Goal: Complete application form

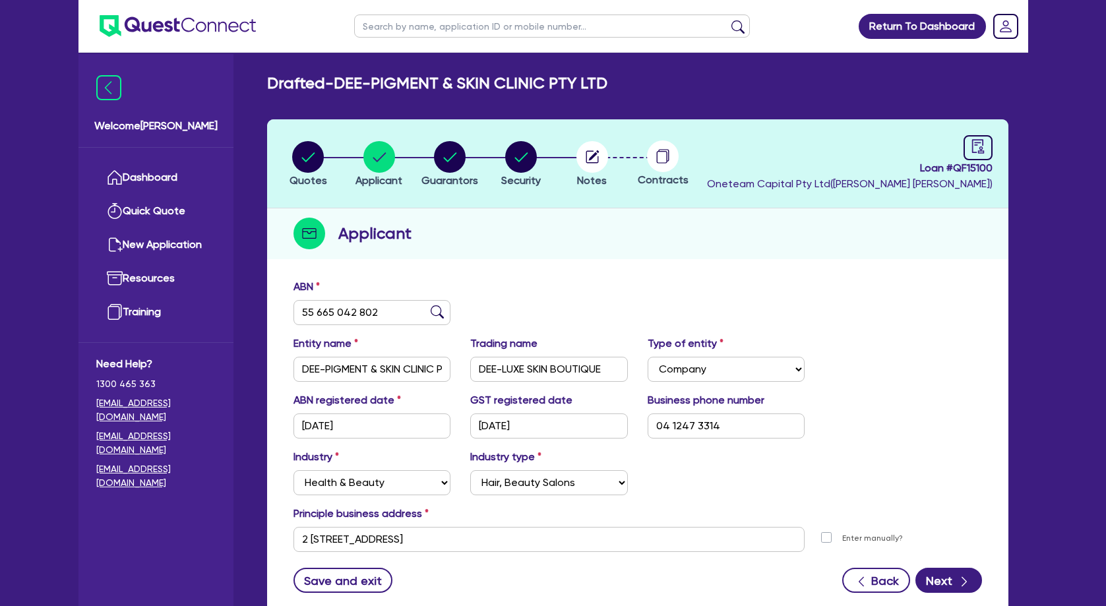
select select "COMPANY"
select select "HEALTH_BEAUTY"
select select "HAIR_BEAUTY_SALONS"
click at [456, 160] on circle "button" at bounding box center [450, 157] width 32 height 32
select select "MR"
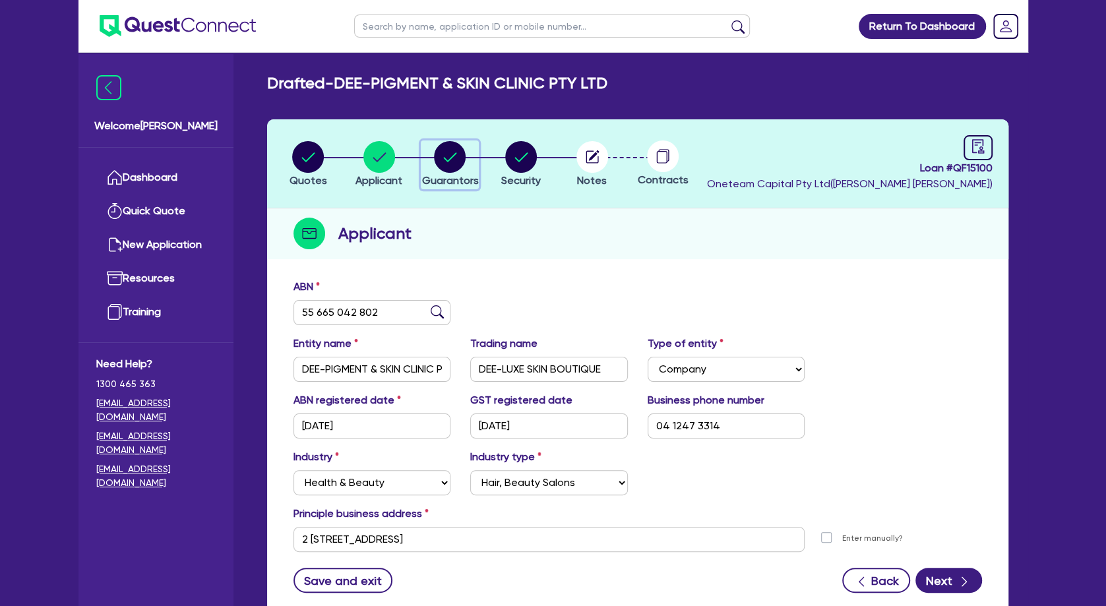
select select "QLD"
select select "MARRIED"
select select "PROPERTY"
select select "INVESTMENT_PROPERTY"
select select "CASH"
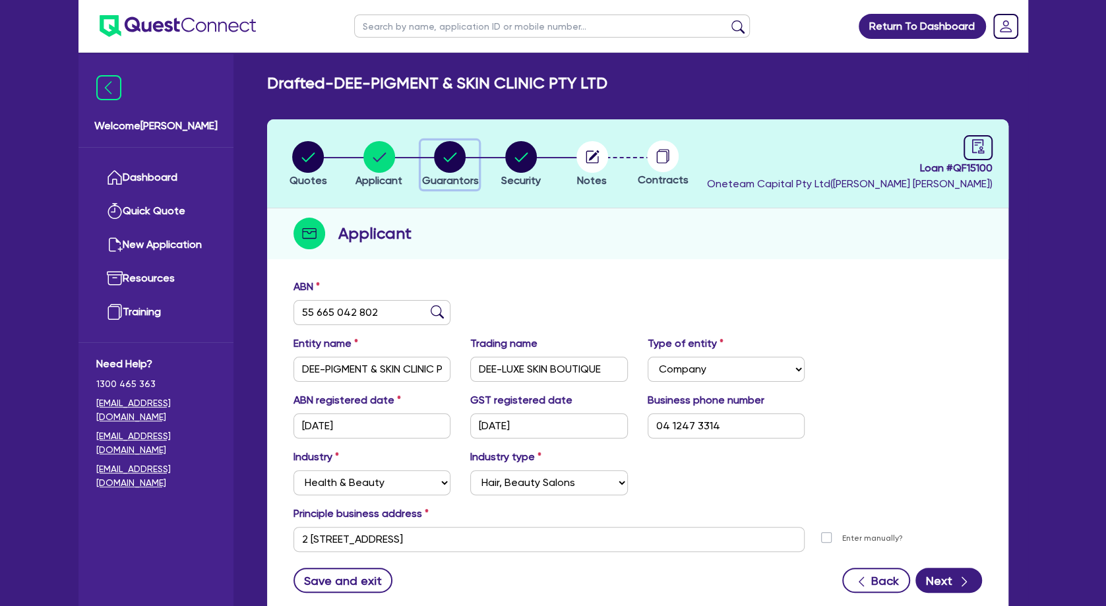
select select "VEHICLE"
select select "EQUIPMENT"
select select "HOUSEHOLD_PERSONAL"
select select "OTHER"
select select "MORTGAGE"
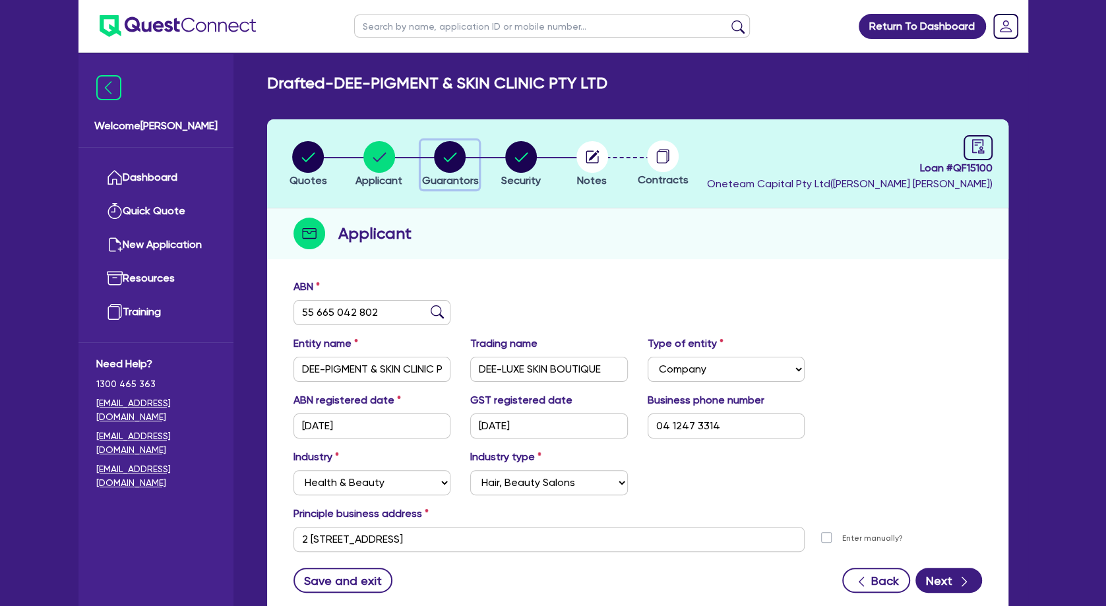
select select "INVESTMENT_PROPERTY_LOAN"
select select "VEHICLE_LOAN"
select select "PERSONAL_LOAN"
select select "MS"
select select "QLD"
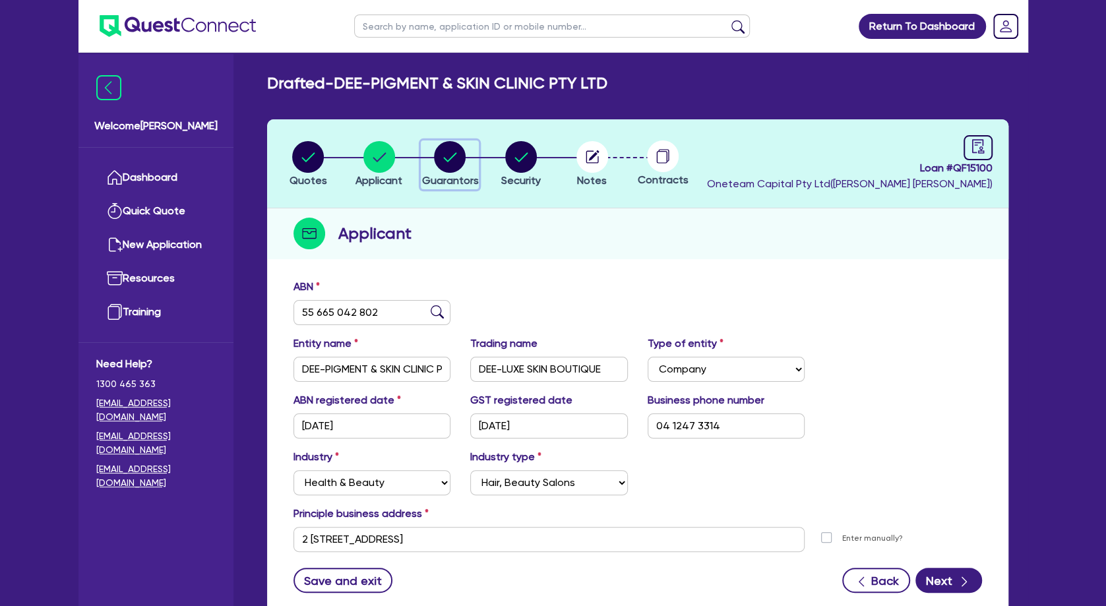
select select "DE_FACTO"
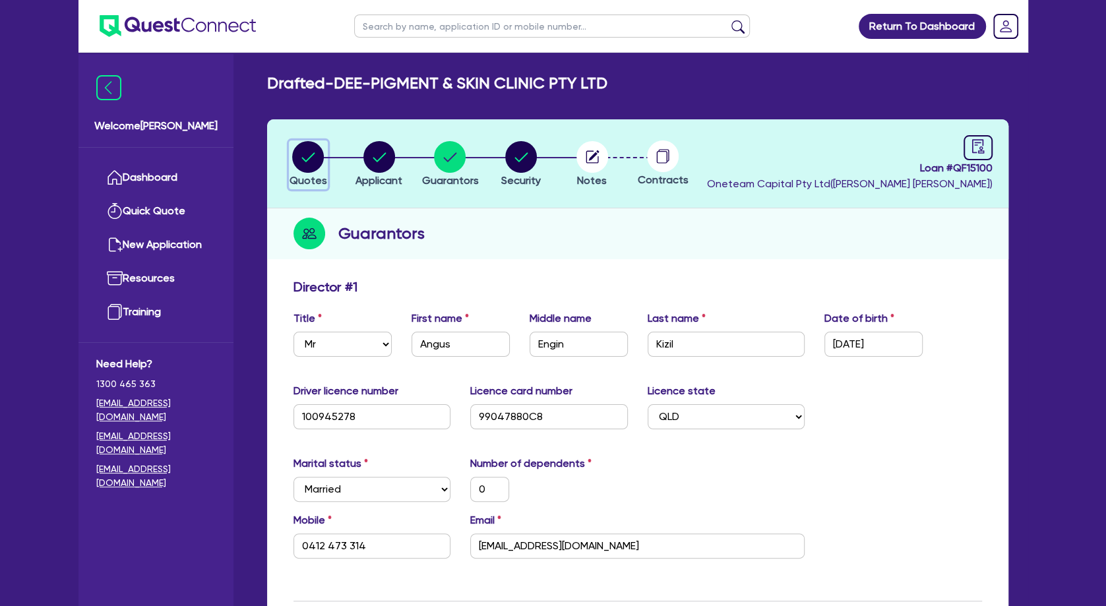
click at [302, 154] on circle "button" at bounding box center [308, 157] width 32 height 32
select select "TERTIARY_ASSETS"
select select "BEAUTY_EQUIPMENT"
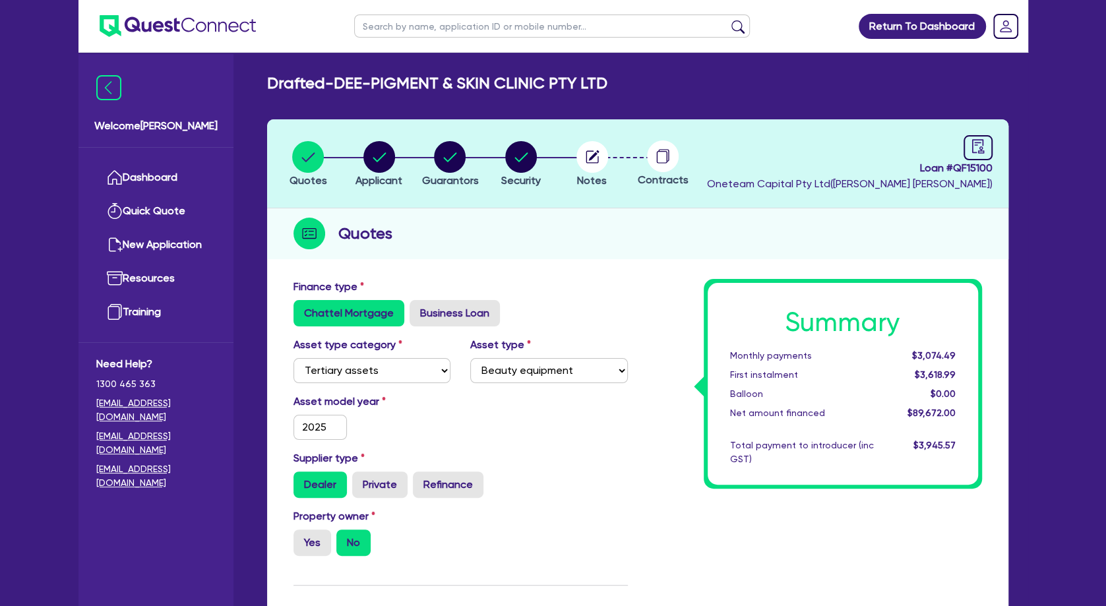
click at [484, 23] on input "text" at bounding box center [552, 26] width 396 height 23
type input "sanctuary"
click button "submit" at bounding box center [738, 29] width 21 height 18
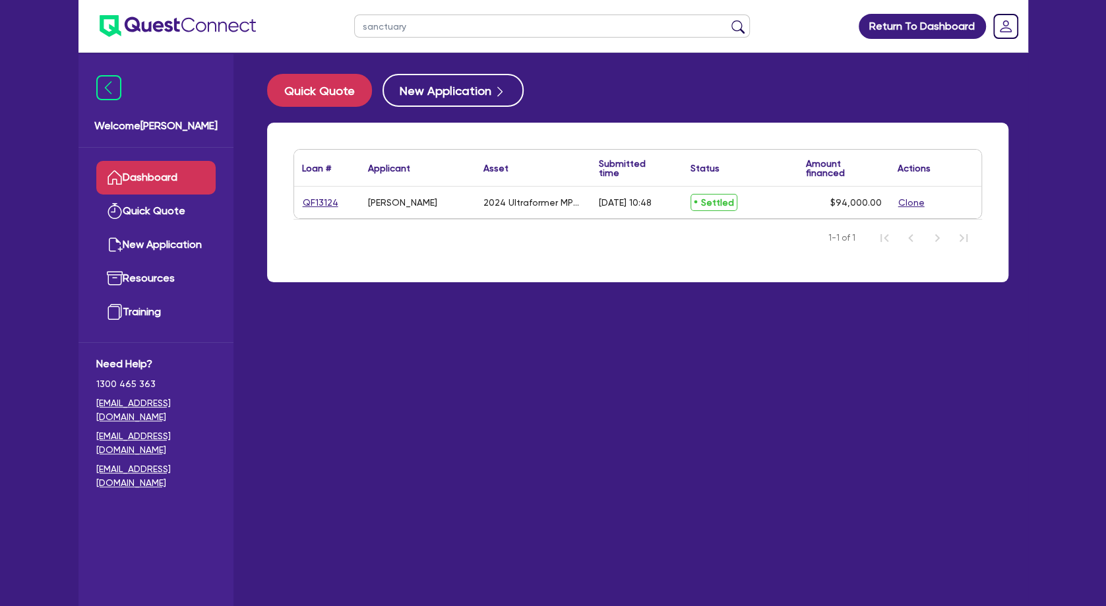
drag, startPoint x: 433, startPoint y: 30, endPoint x: 337, endPoint y: 22, distance: 96.6
click at [354, 22] on input "sanctuary" at bounding box center [552, 26] width 396 height 23
click at [193, 207] on link "Quick Quote" at bounding box center [155, 212] width 119 height 34
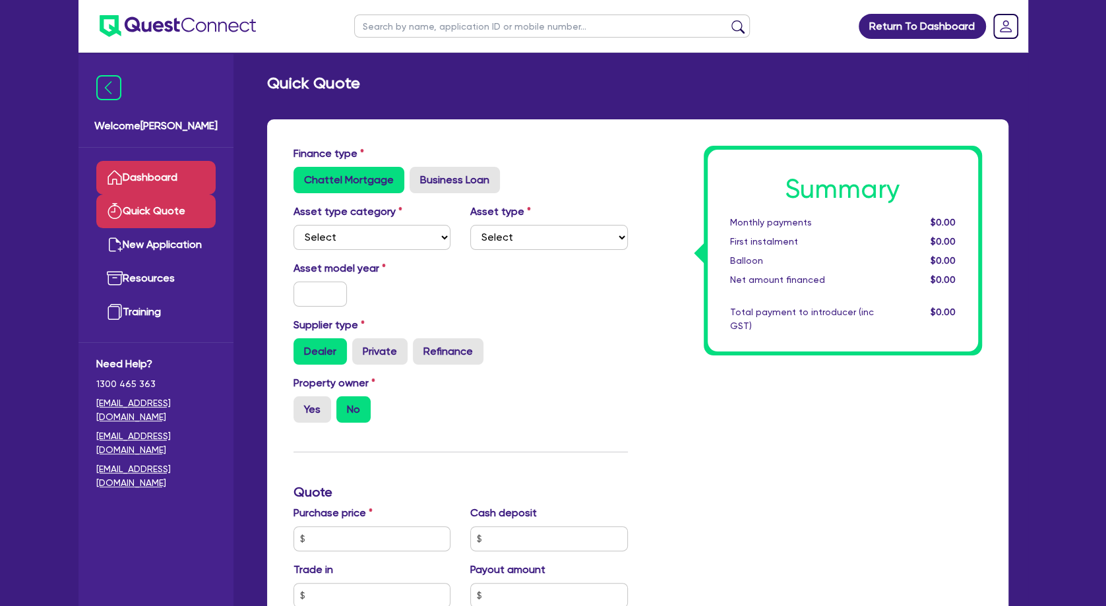
click at [178, 181] on link "Dashboard" at bounding box center [155, 178] width 119 height 34
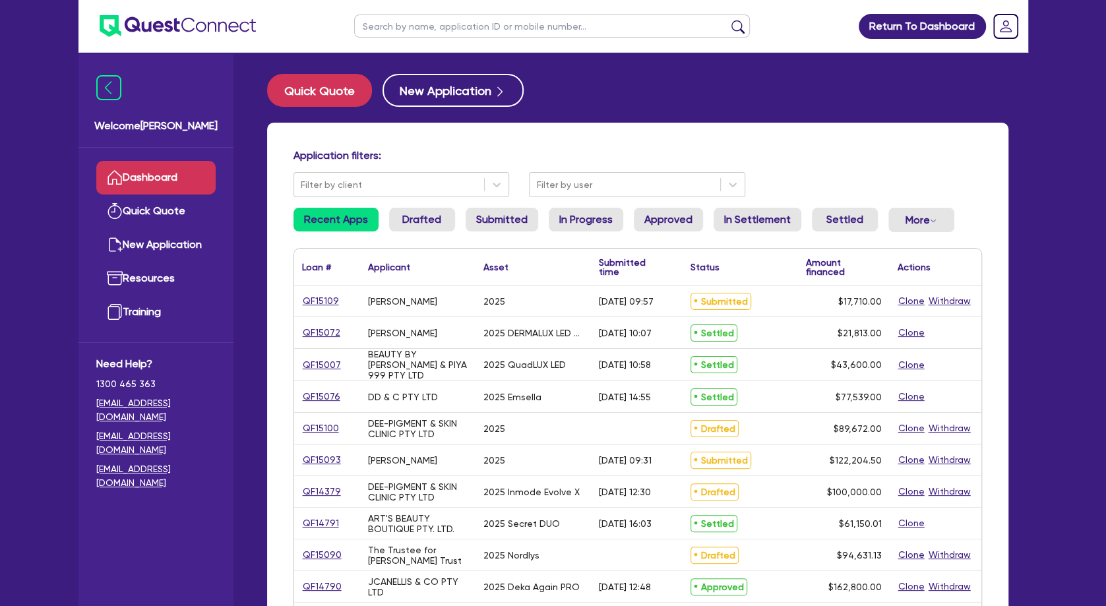
click at [447, 31] on input "text" at bounding box center [552, 26] width 396 height 23
click at [728, 20] on button "submit" at bounding box center [738, 29] width 21 height 18
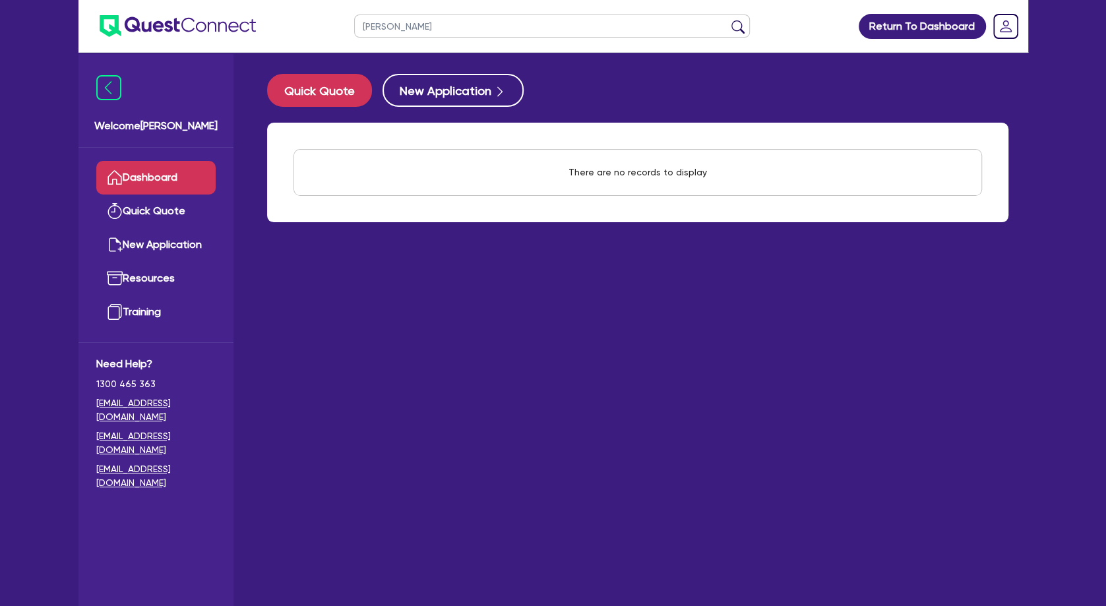
drag, startPoint x: 419, startPoint y: 25, endPoint x: 347, endPoint y: 21, distance: 72.0
click at [354, 21] on input "[PERSON_NAME]" at bounding box center [552, 26] width 396 height 23
type input "mort"
click at [728, 20] on button "submit" at bounding box center [738, 29] width 21 height 18
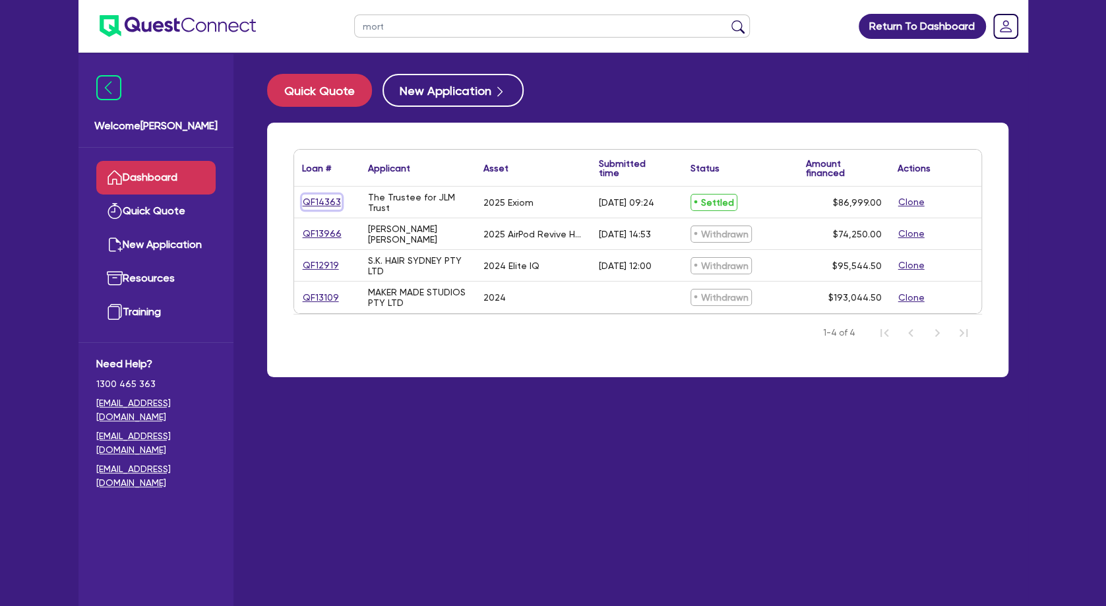
click at [325, 199] on link "QF14363" at bounding box center [322, 202] width 40 height 15
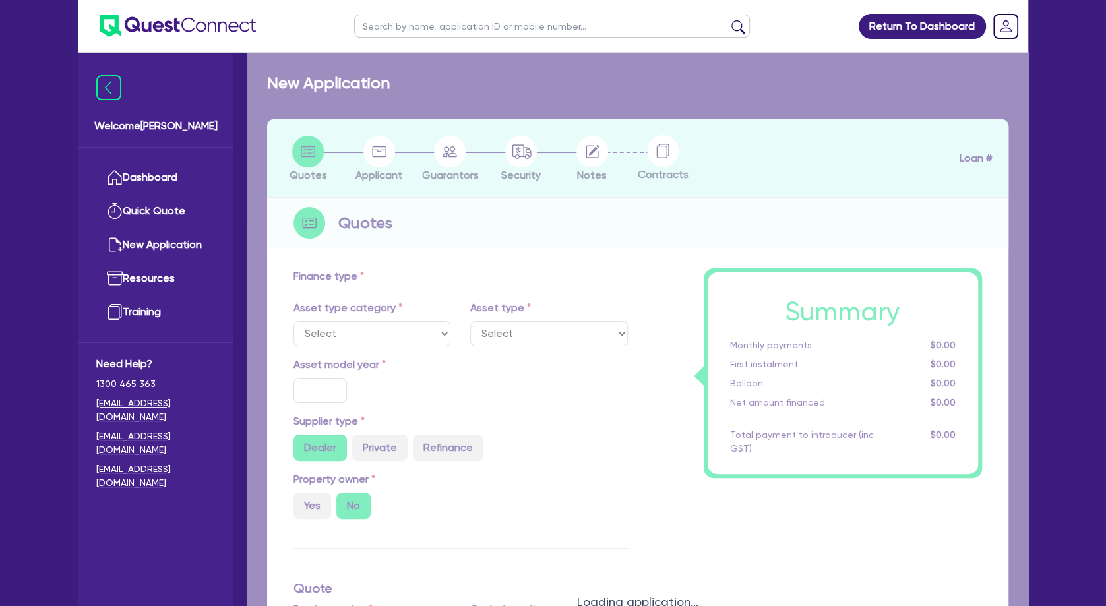
select select "TERTIARY_ASSETS"
type input "2025"
radio input "true"
type input "88,999"
type input "2,000"
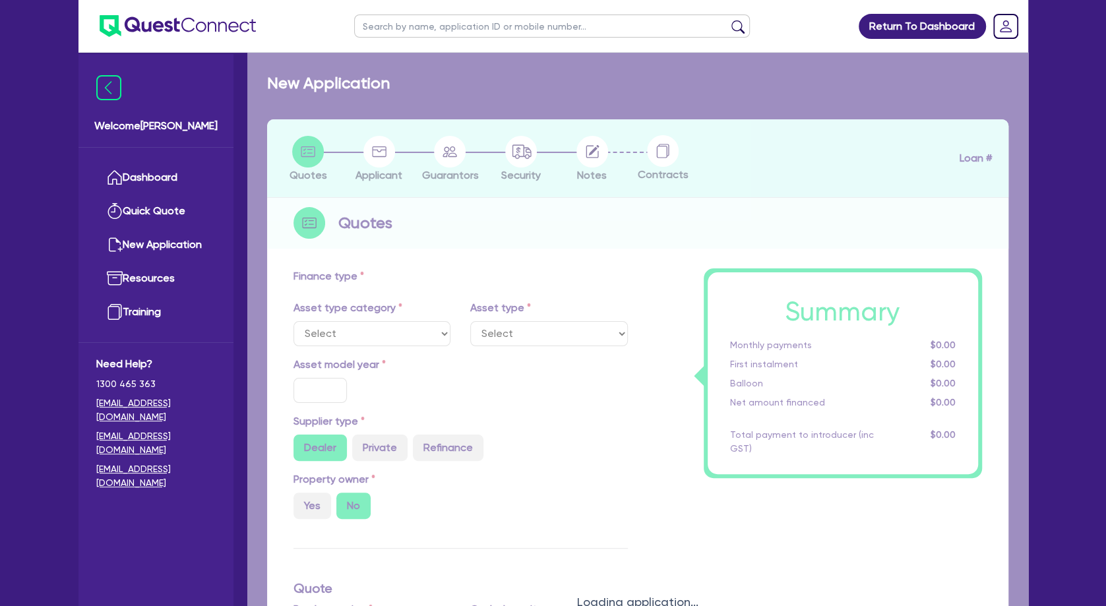
type input "2.72"
type input "2,372.7"
type input "7.49"
type input "540.91"
select select "BEAUTY_EQUIPMENT"
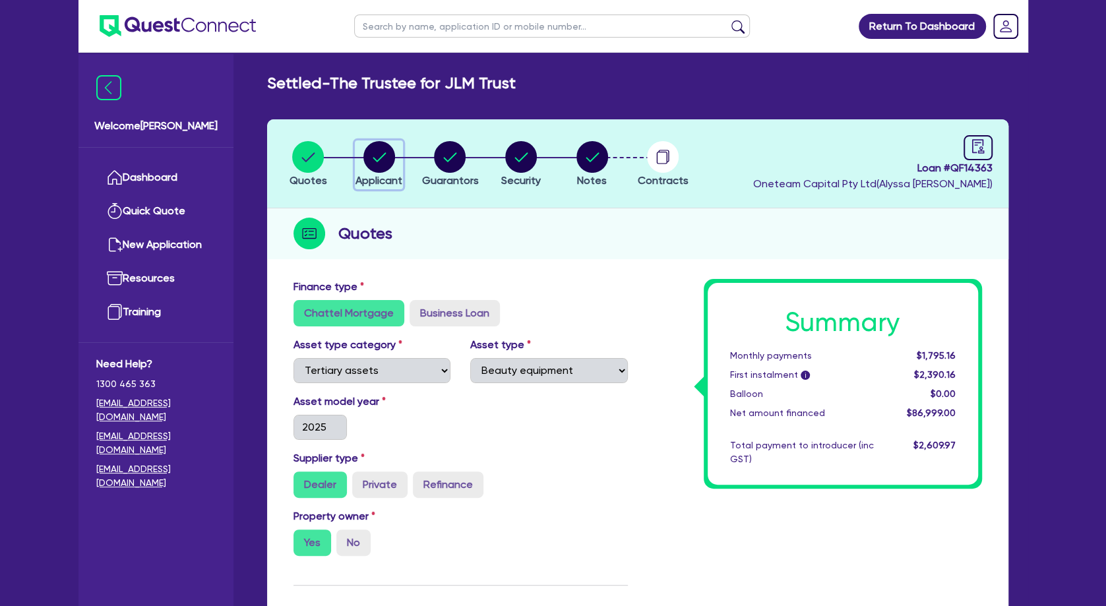
click at [395, 162] on div "button" at bounding box center [379, 157] width 47 height 32
select select "TRUST"
select select "COMPANY"
select select "HEALTH_BEAUTY"
select select "HAIR_BEAUTY_SALONS"
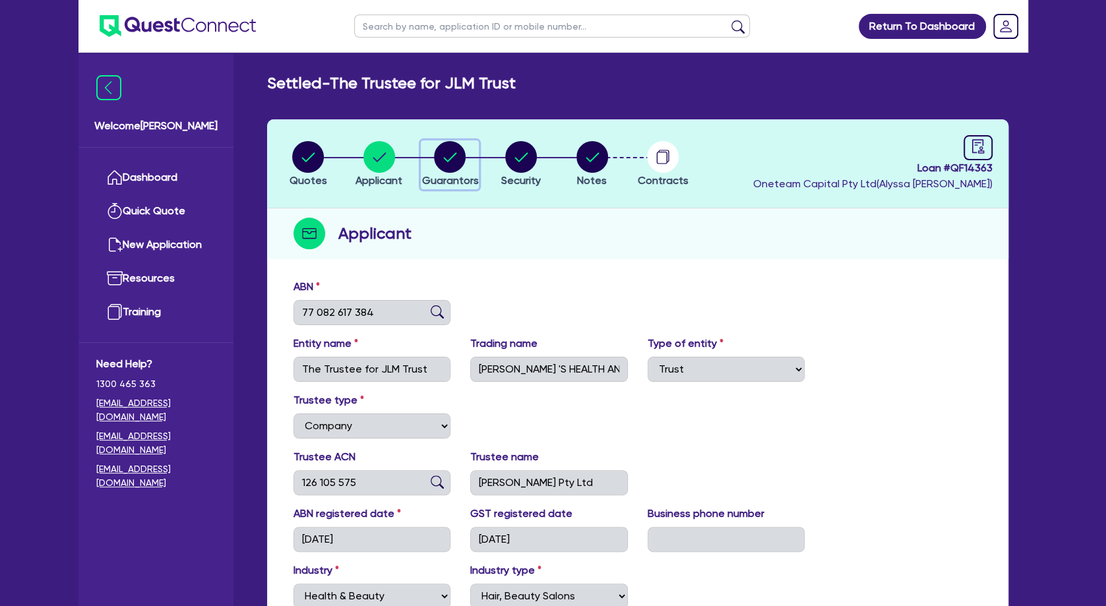
click at [445, 158] on circle "button" at bounding box center [450, 157] width 32 height 32
select select "MRS"
select select "WA"
select select "MARRIED"
select select "VEHICLE"
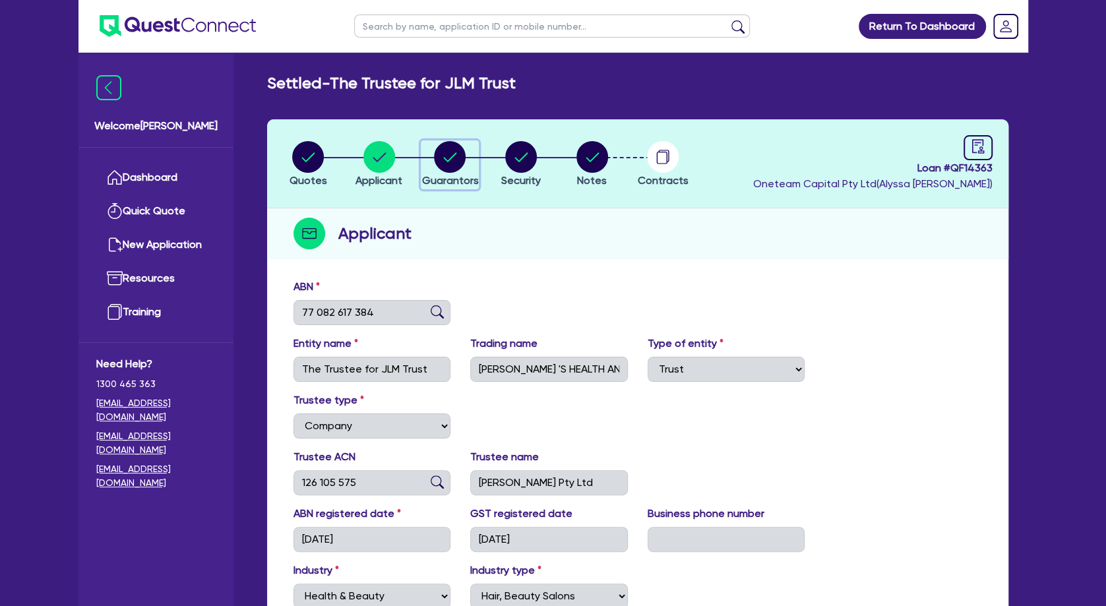
select select "VEHICLE_LOAN"
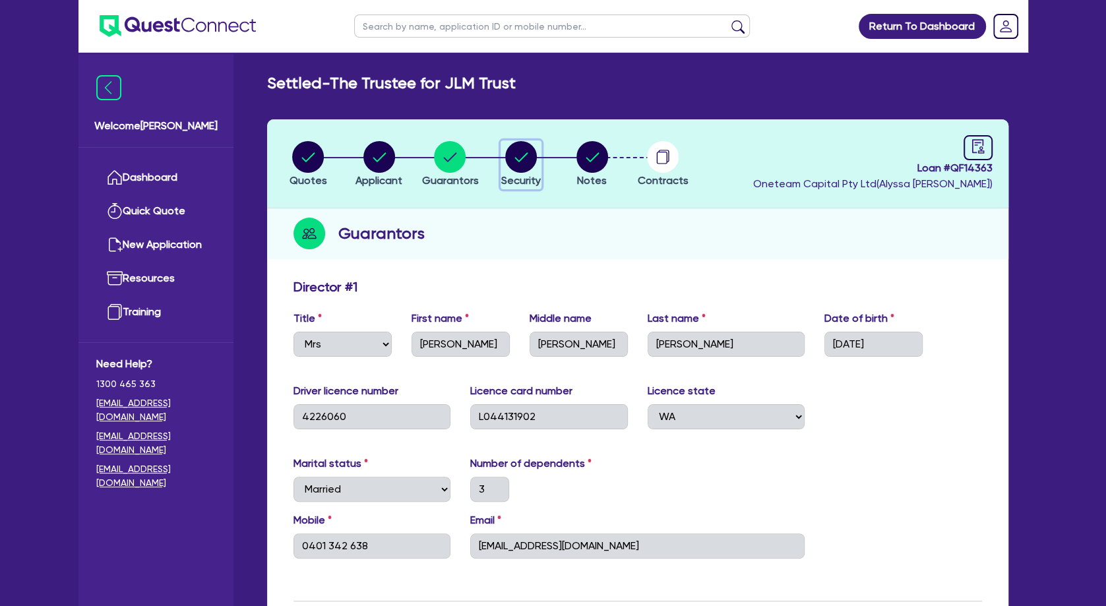
click at [528, 158] on circle "button" at bounding box center [521, 157] width 32 height 32
select select "TERTIARY_ASSETS"
select select "BEAUTY_EQUIPMENT"
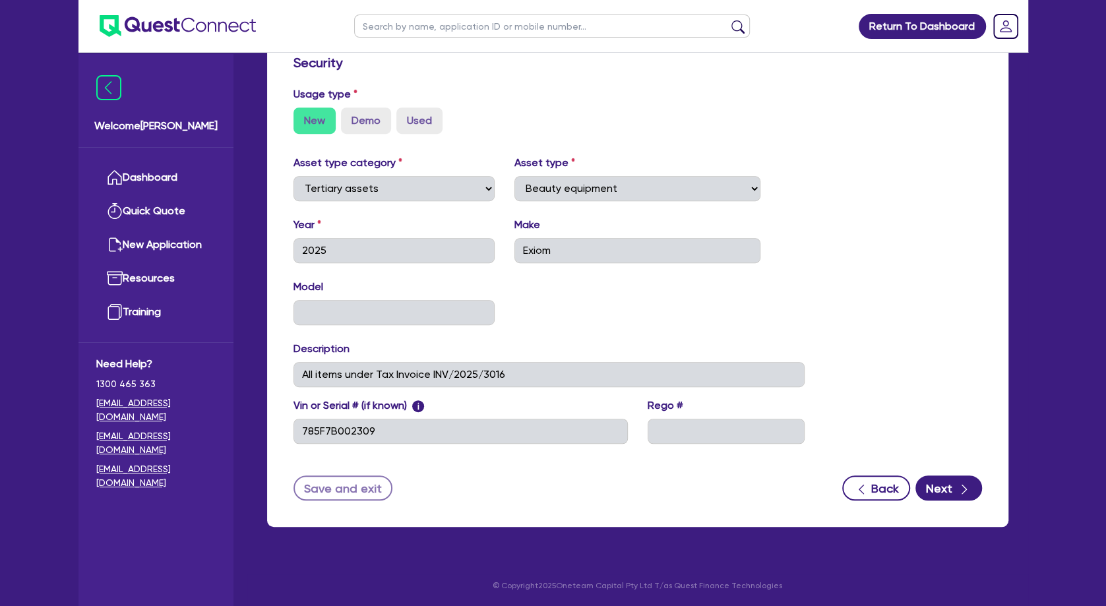
scroll to position [19, 0]
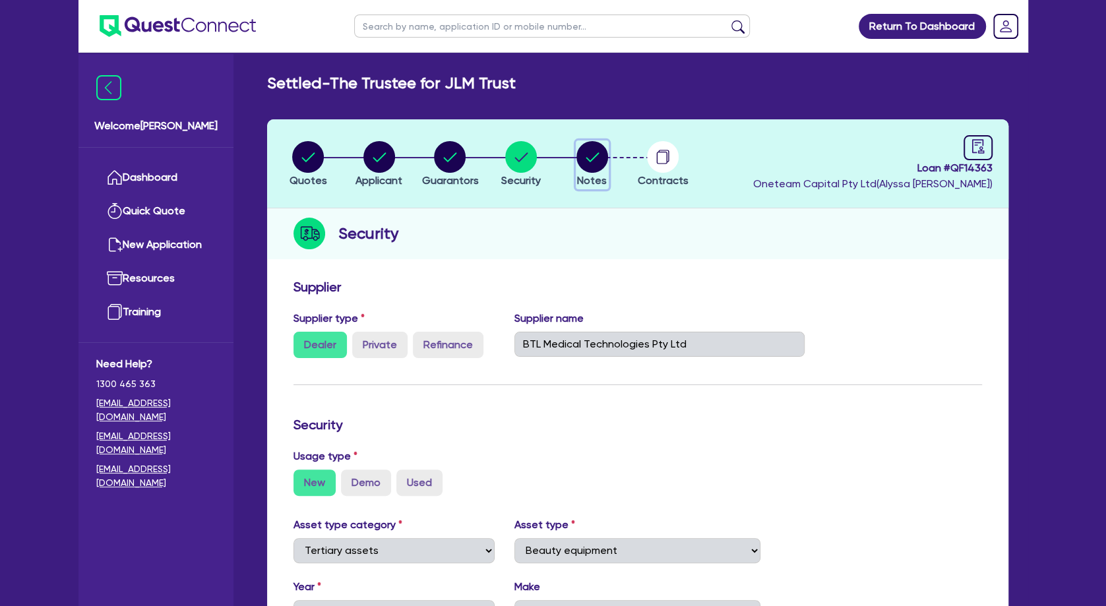
click at [590, 154] on circle "button" at bounding box center [593, 157] width 32 height 32
select select "Other"
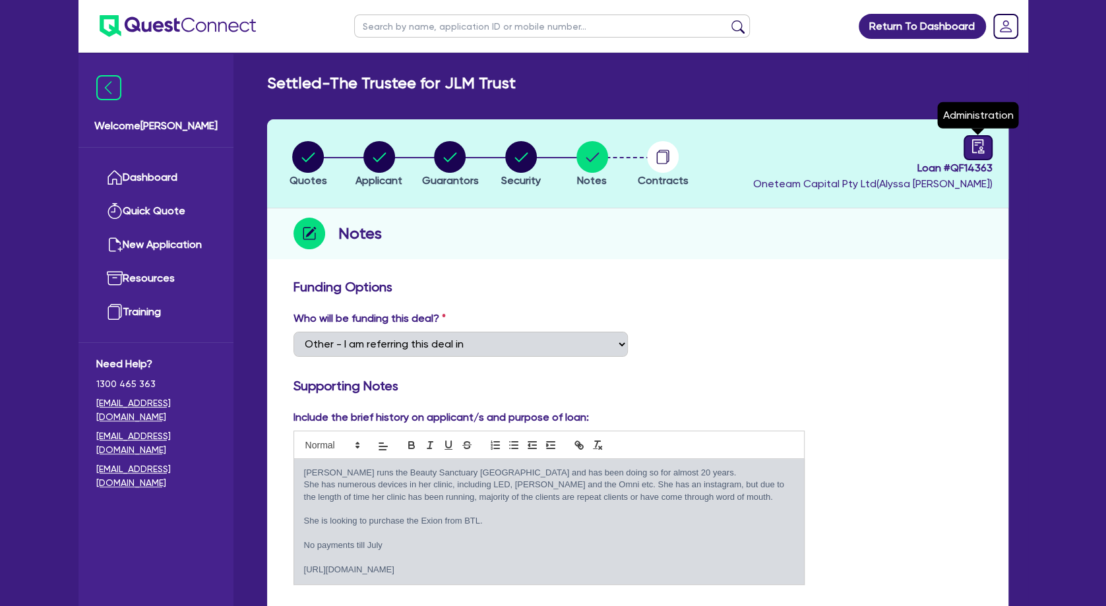
click at [978, 151] on icon "audit" at bounding box center [978, 146] width 15 height 15
select select "SETTLED"
select select "Angle Finance"
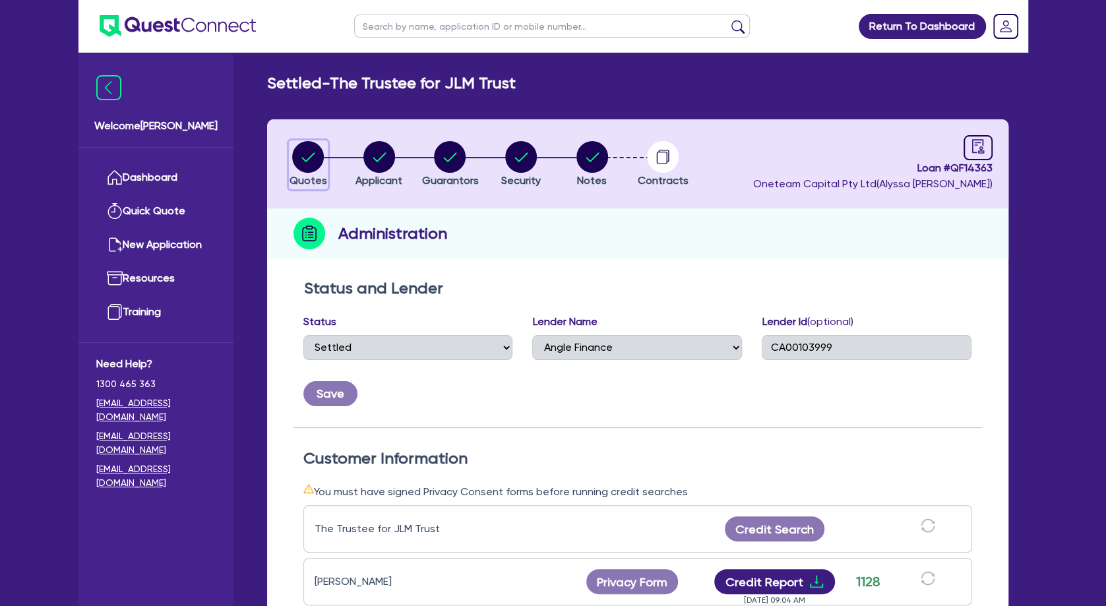
click at [309, 158] on icon "button" at bounding box center [308, 156] width 13 height 9
select select "TERTIARY_ASSETS"
select select "BEAUTY_EQUIPMENT"
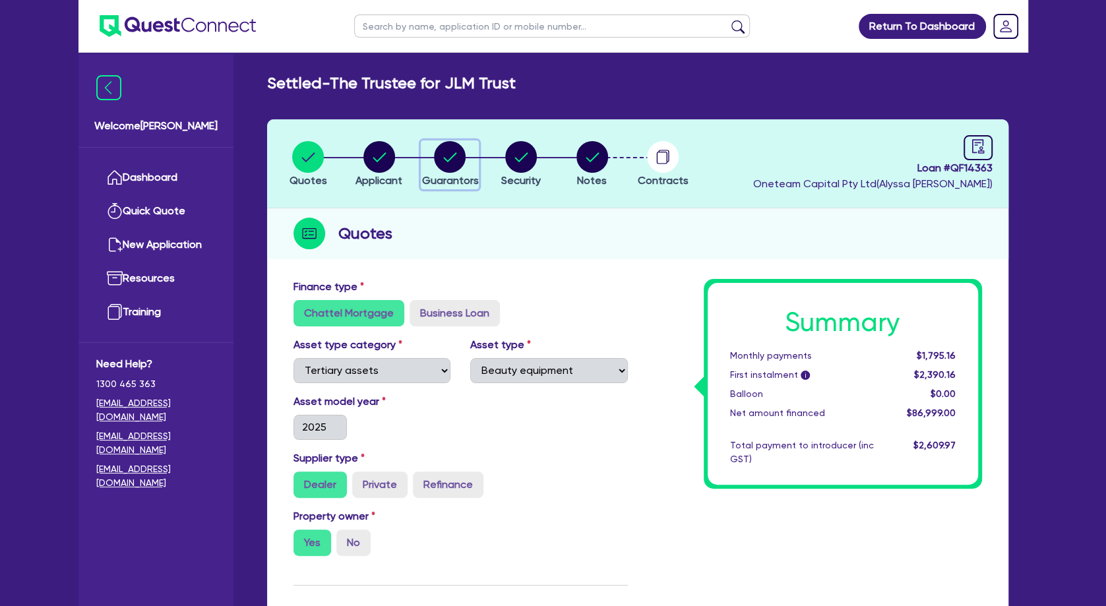
click at [445, 151] on circle "button" at bounding box center [450, 157] width 32 height 32
select select "MRS"
select select "WA"
select select "MARRIED"
select select "VEHICLE"
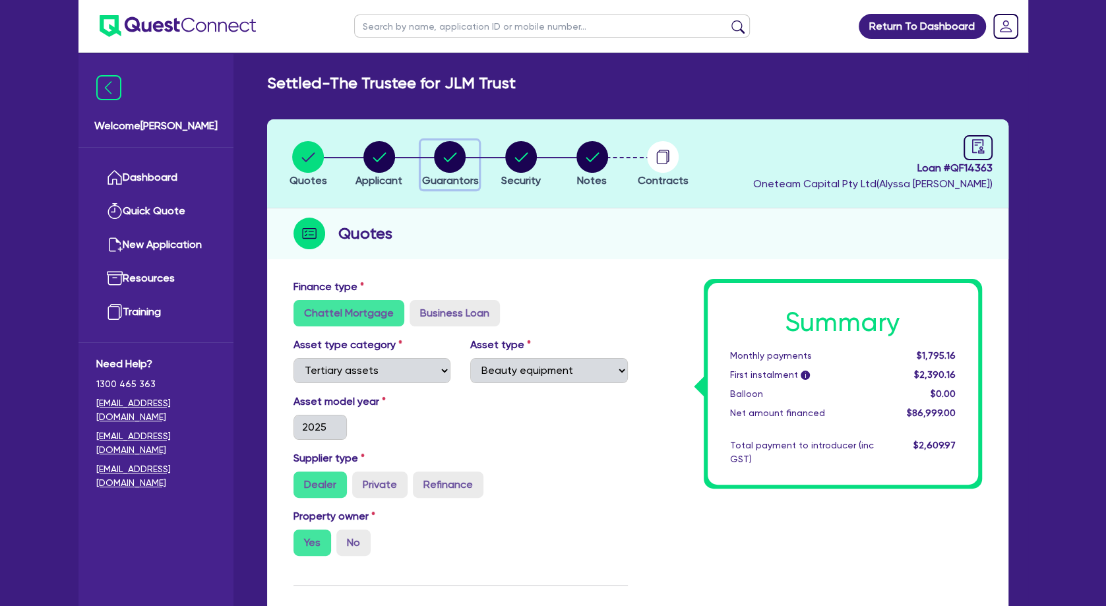
select select "VEHICLE_LOAN"
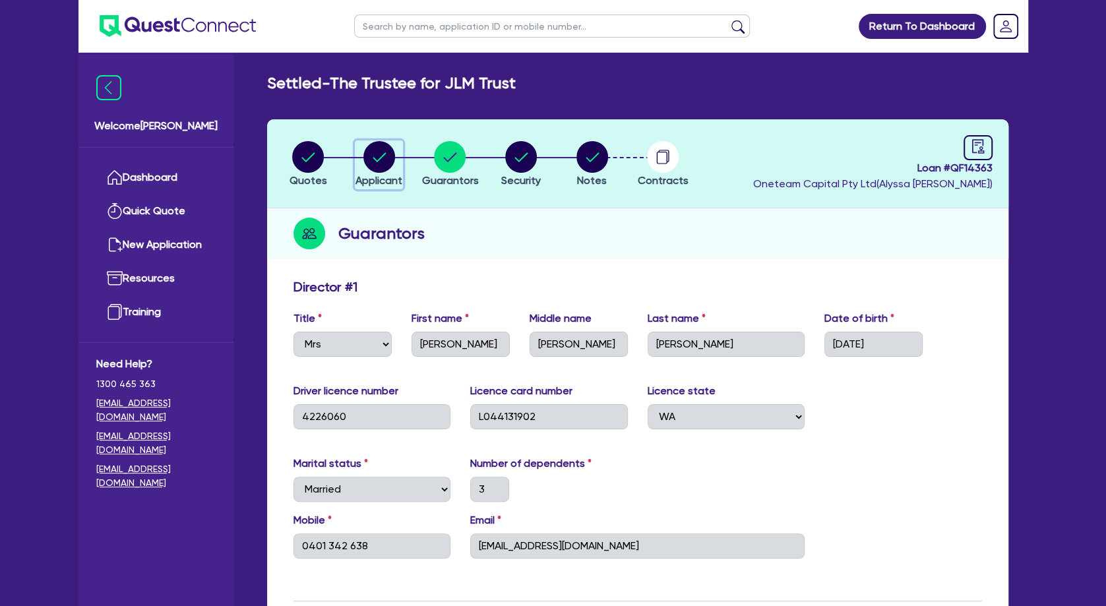
click at [374, 161] on circle "button" at bounding box center [380, 157] width 32 height 32
select select "TRUST"
select select "COMPANY"
select select "HEALTH_BEAUTY"
select select "HAIR_BEAUTY_SALONS"
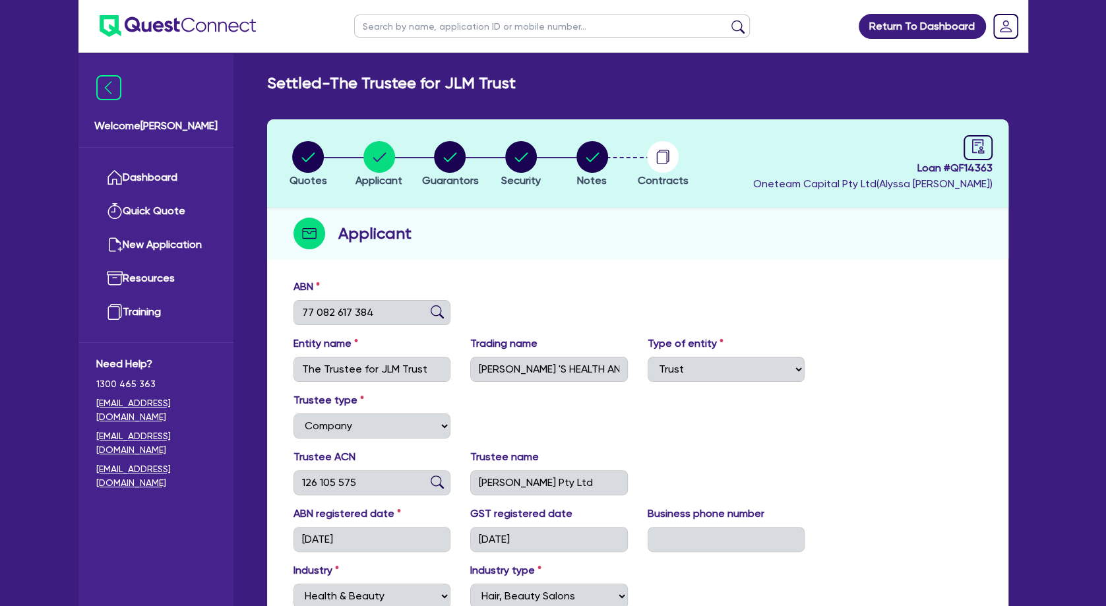
click at [406, 22] on input "text" at bounding box center [552, 26] width 396 height 23
type input "[PERSON_NAME]"
click button "submit" at bounding box center [738, 29] width 21 height 18
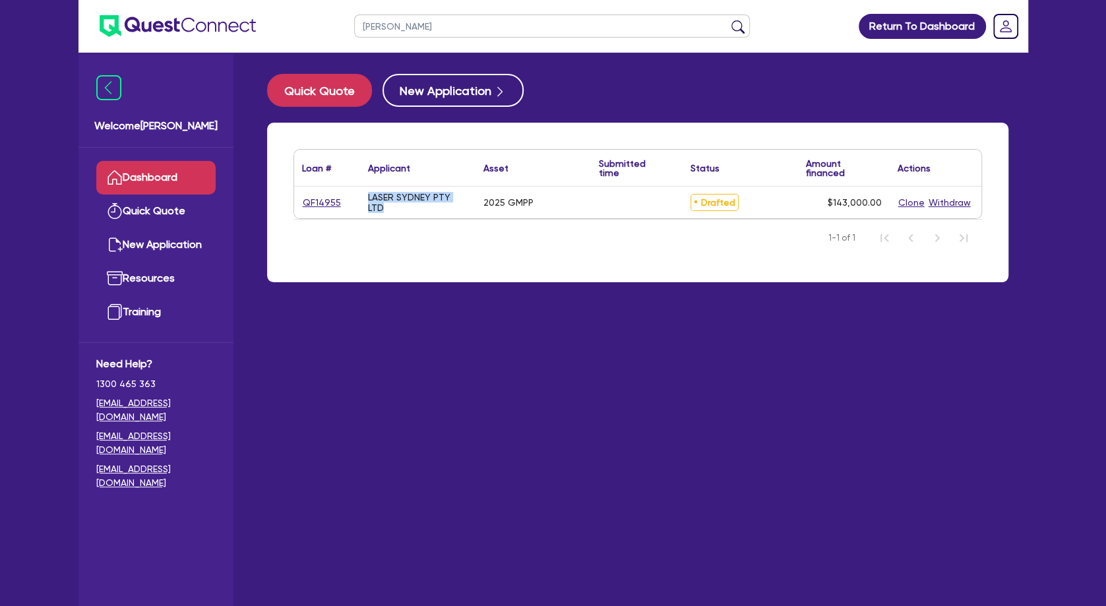
drag, startPoint x: 451, startPoint y: 199, endPoint x: 369, endPoint y: 202, distance: 81.8
click at [369, 202] on div "LASER SYDNEY PTY LTD" at bounding box center [417, 203] width 115 height 32
copy div "LASER SYDNEY PTY LTD"
click at [419, 214] on div "LASER SYDNEY PTY LTD" at bounding box center [417, 203] width 115 height 32
drag, startPoint x: 420, startPoint y: 33, endPoint x: 348, endPoint y: 33, distance: 71.2
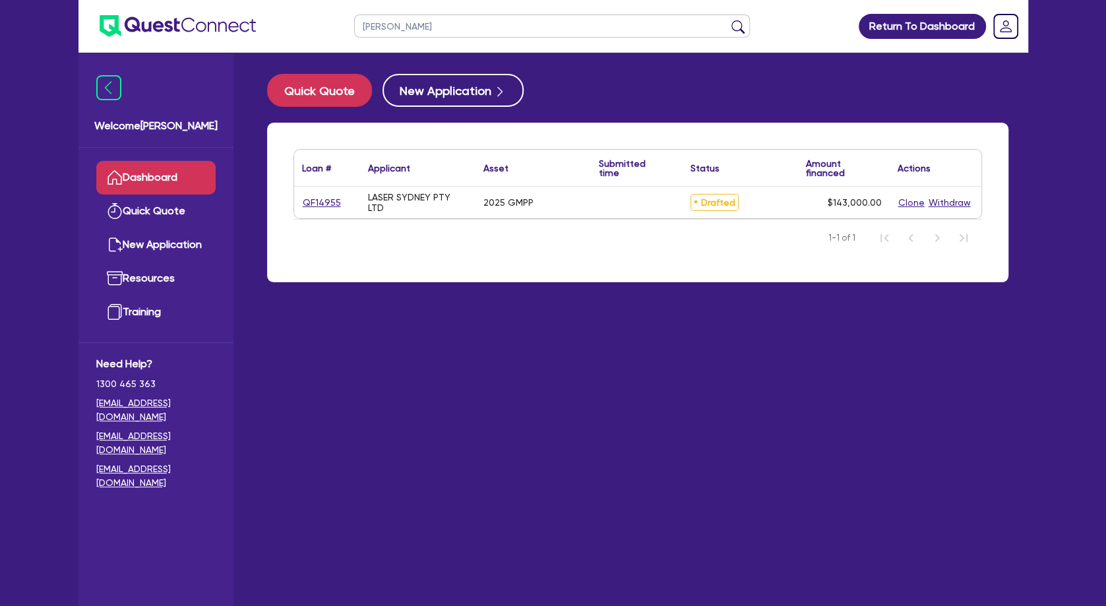
click at [354, 33] on input "[PERSON_NAME]" at bounding box center [552, 26] width 396 height 23
type input "[PERSON_NAME]"
click at [728, 20] on button "submit" at bounding box center [738, 29] width 21 height 18
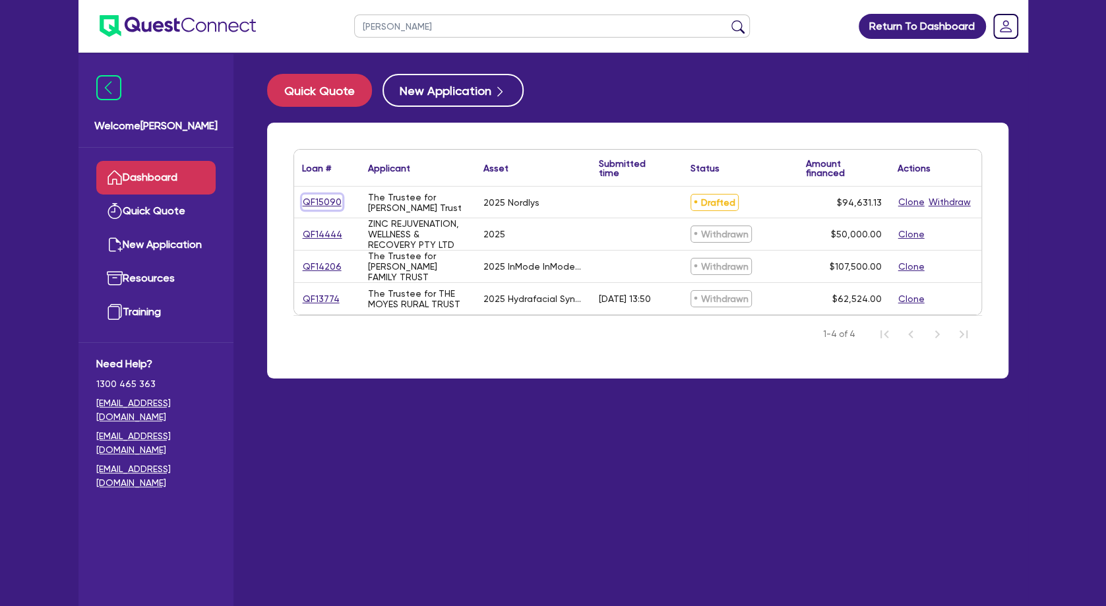
click at [334, 199] on link "QF15090" at bounding box center [322, 202] width 40 height 15
select select "SECONDARY_ASSETS"
select select "MEDICAL_DENTAL_LABORATORY_EQUIPMENT"
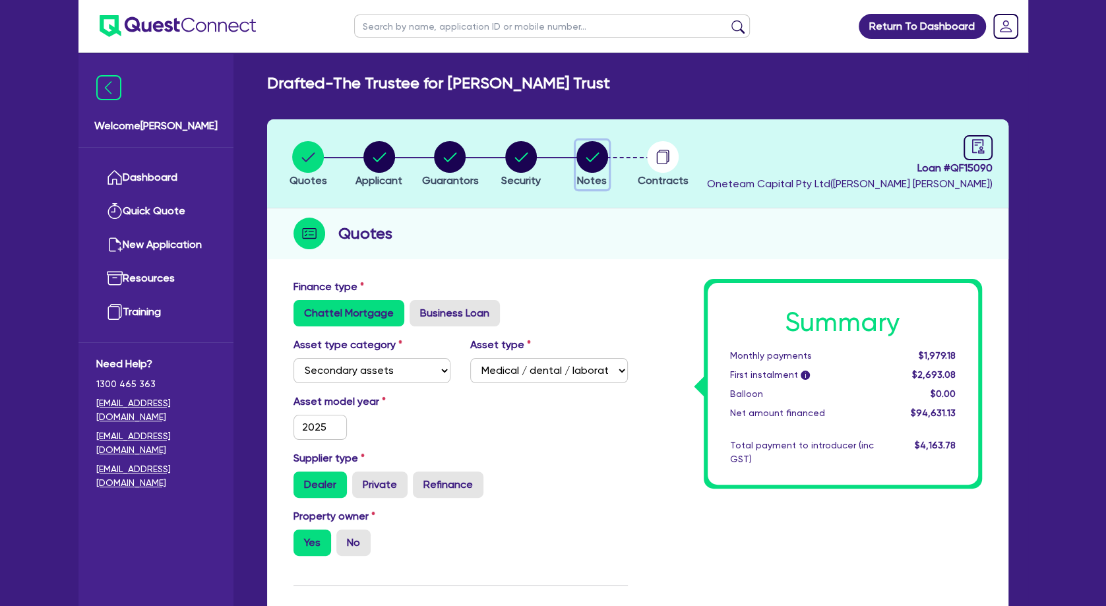
click at [597, 157] on circle "button" at bounding box center [593, 157] width 32 height 32
select select "Other"
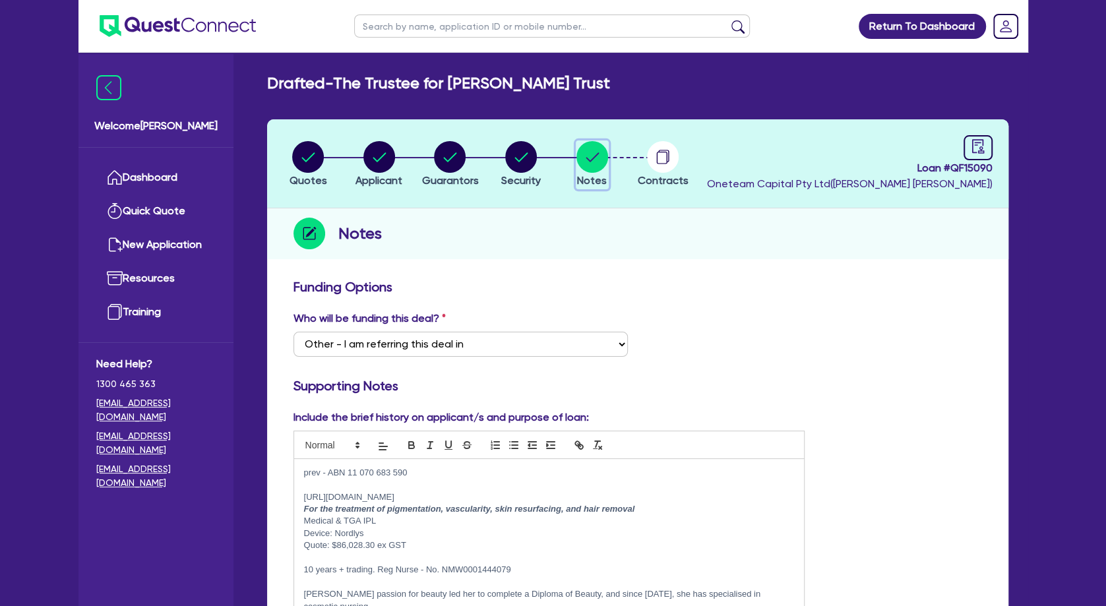
scroll to position [142, 0]
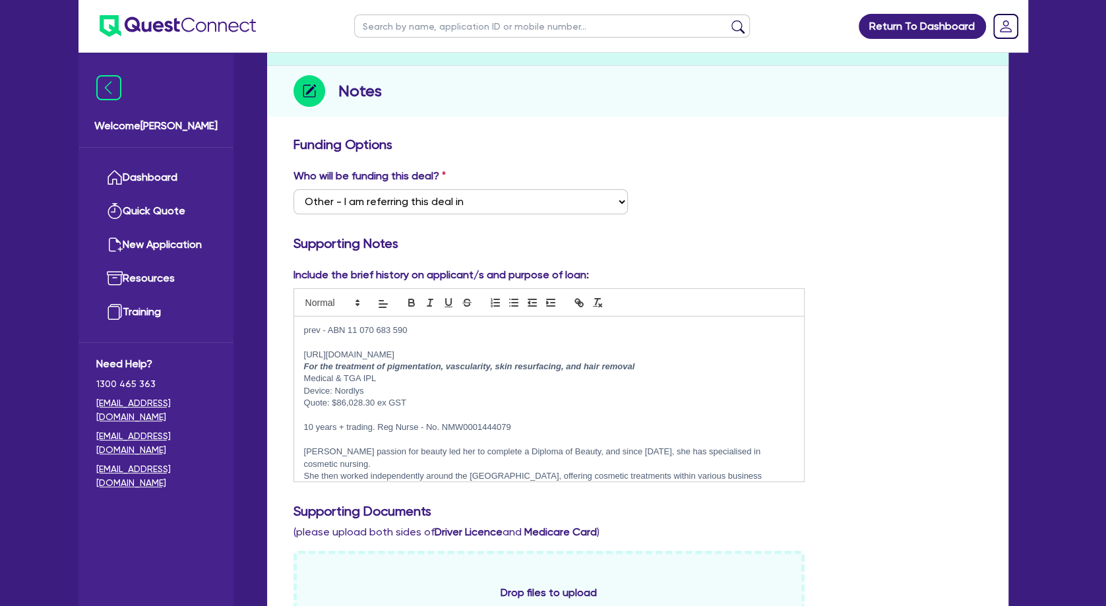
click at [399, 348] on p at bounding box center [549, 342] width 491 height 12
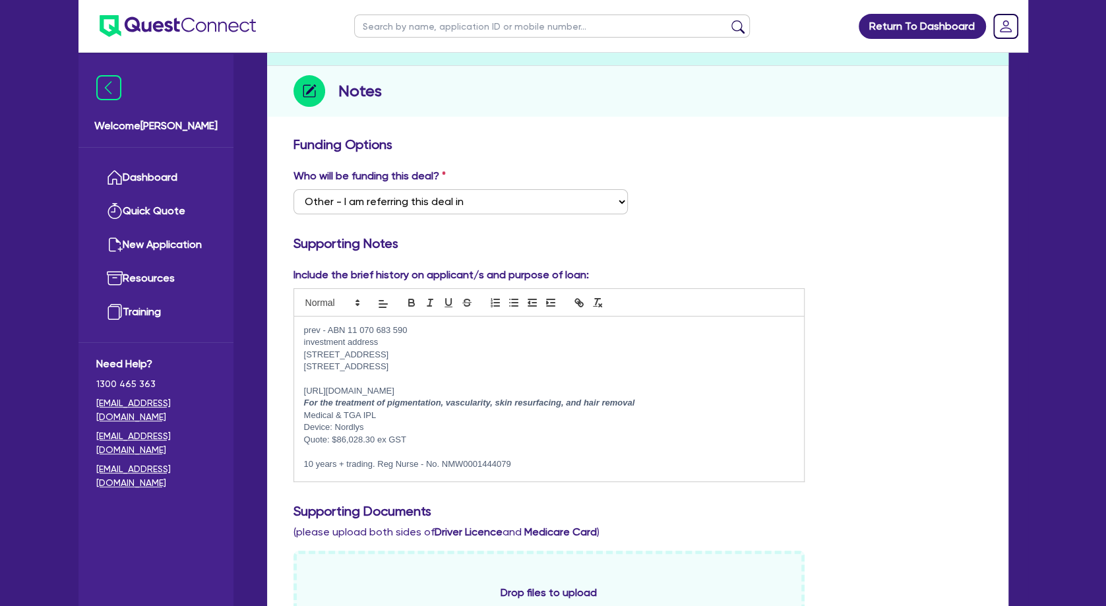
scroll to position [0, 0]
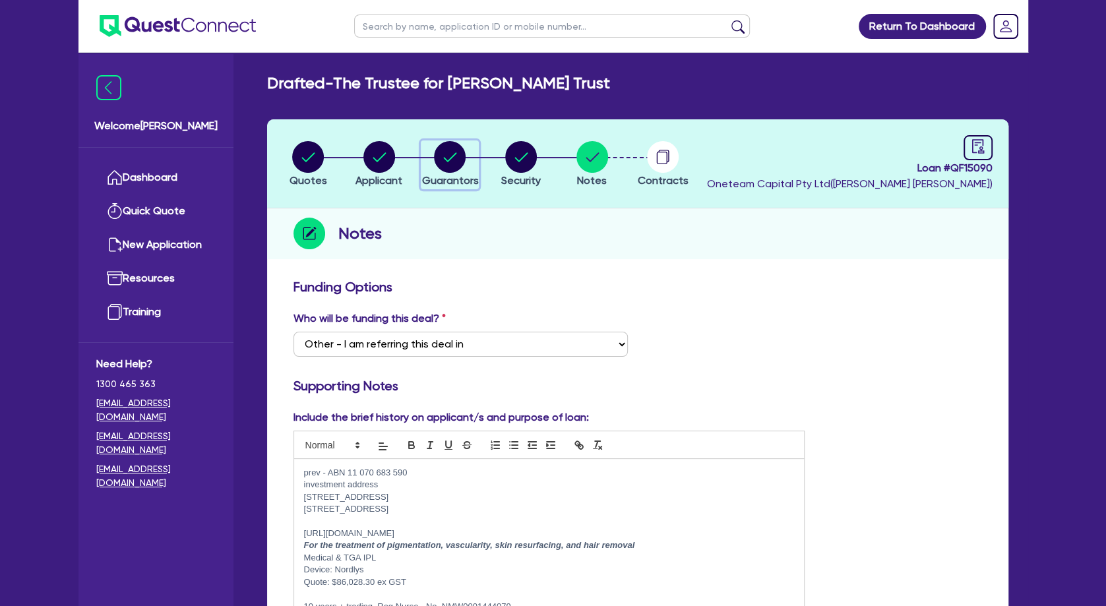
click at [447, 166] on circle "button" at bounding box center [450, 157] width 32 height 32
select select "MRS"
select select "QLD"
select select "MARRIED"
select select "PROPERTY"
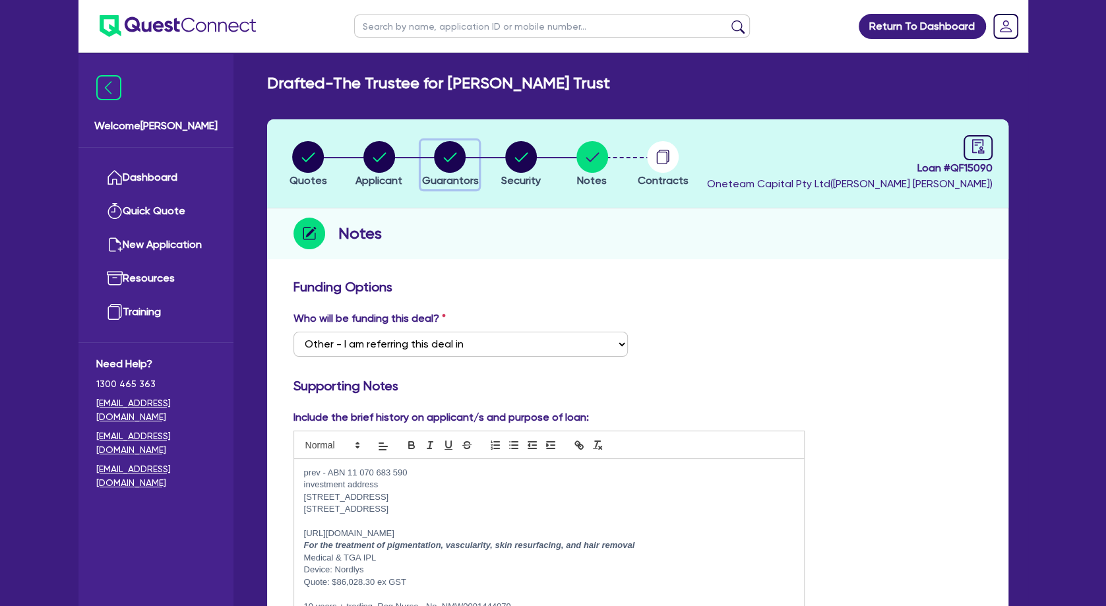
select select "INVESTMENT_PROPERTY"
select select "VEHICLE"
select select "CASH"
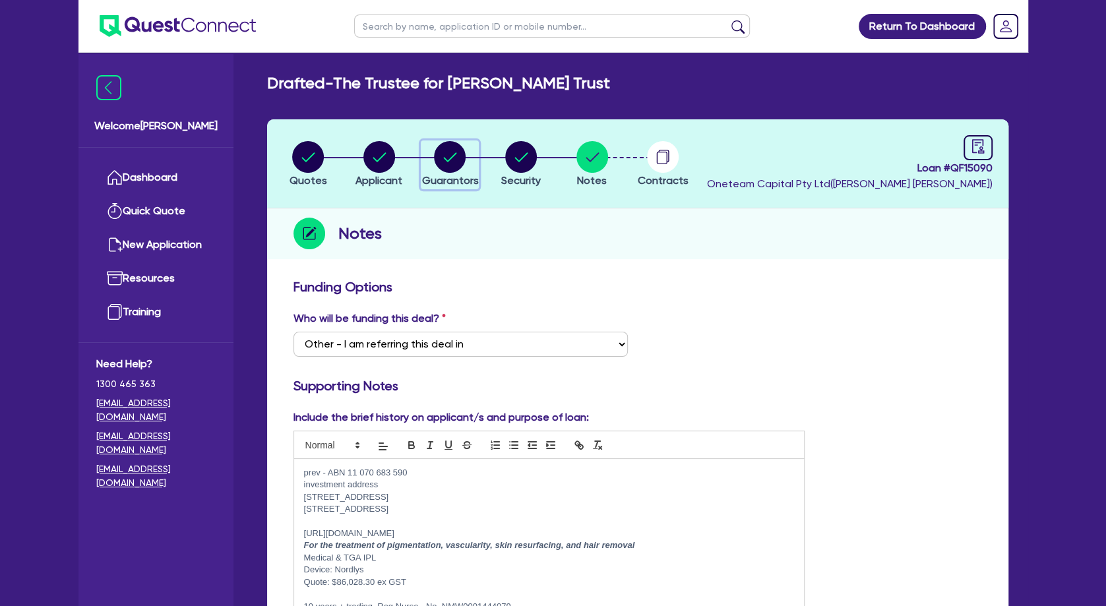
select select "VEHICLE"
select select "OTHER"
select select "VEHICLE_LOAN"
select select "EQUIPMENT_LOAN"
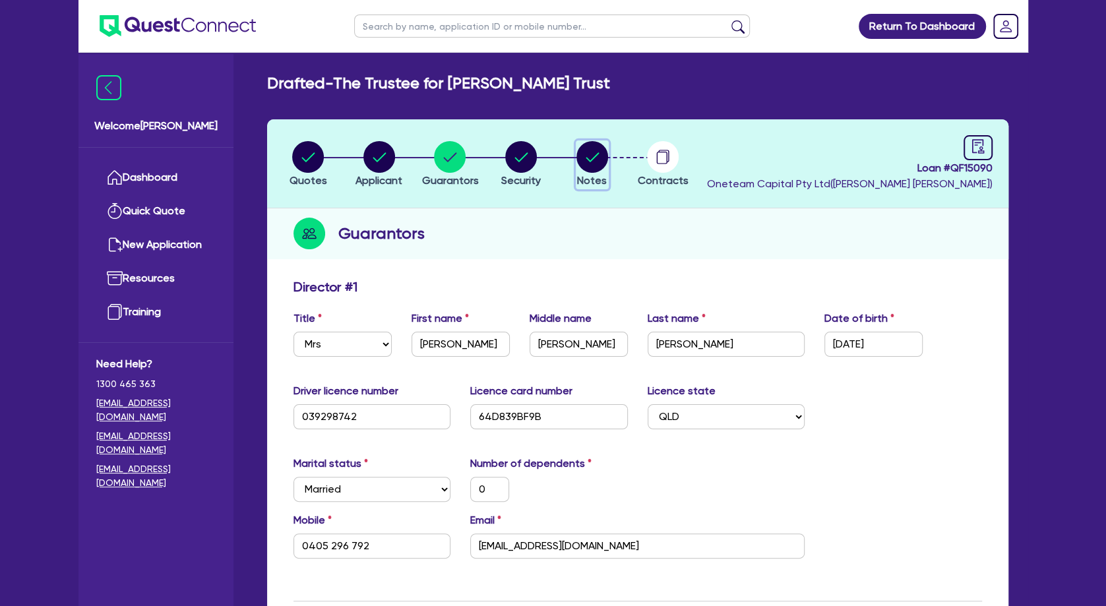
click at [588, 153] on circle "button" at bounding box center [593, 157] width 32 height 32
select select "Other"
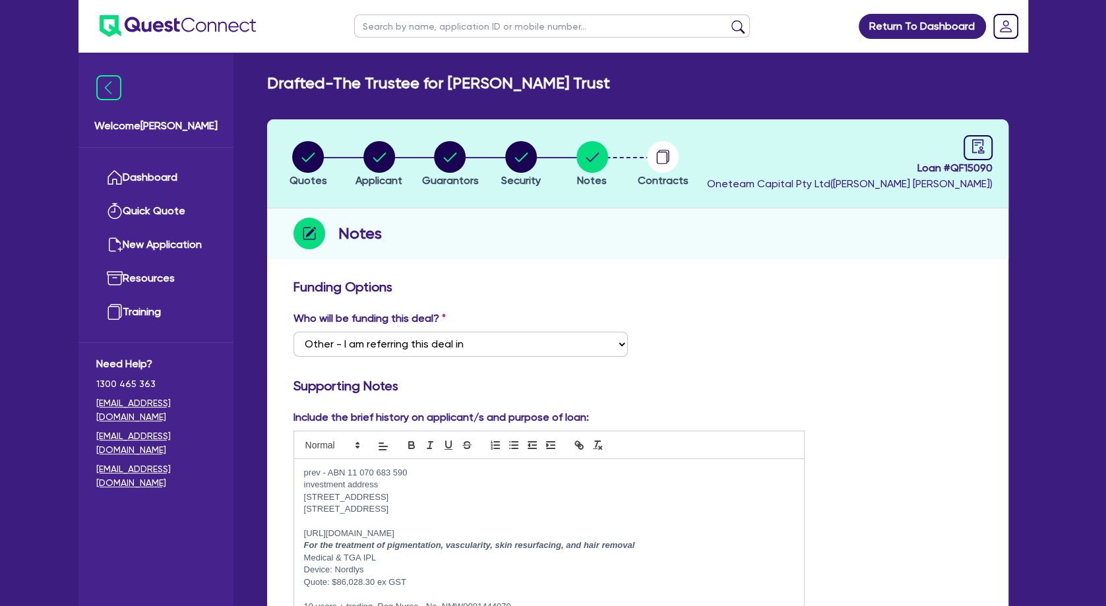
drag, startPoint x: 540, startPoint y: 234, endPoint x: 518, endPoint y: 213, distance: 30.4
click at [536, 230] on div "Notes" at bounding box center [638, 233] width 742 height 51
click at [387, 153] on circle "button" at bounding box center [380, 157] width 32 height 32
select select "TRUST"
select select "COMPANY"
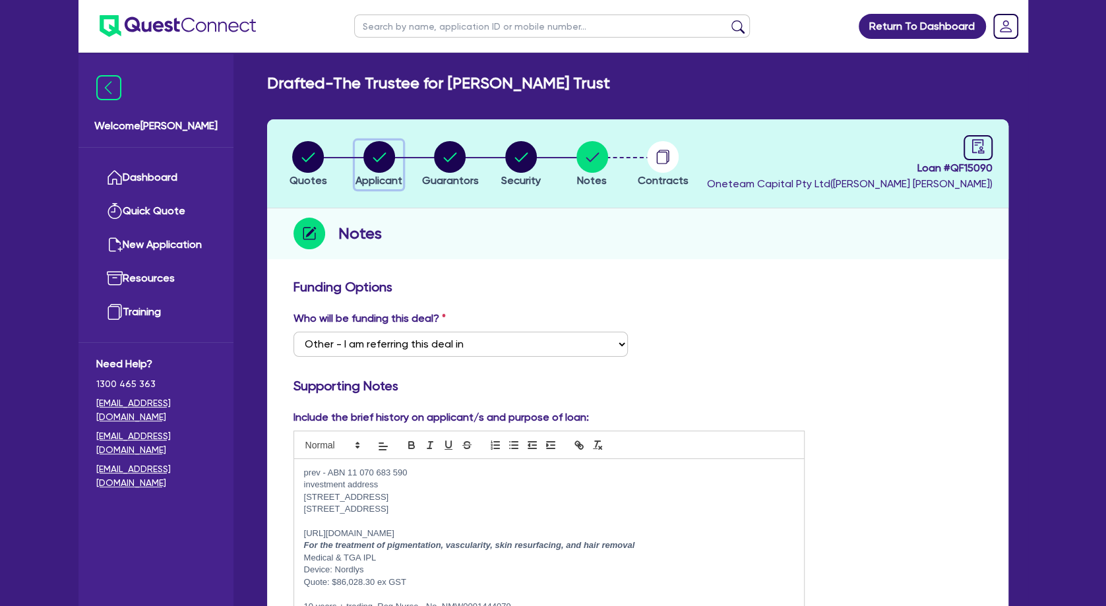
select select "HEALTH_BEAUTY"
select select "HAIR_BEAUTY_SALONS"
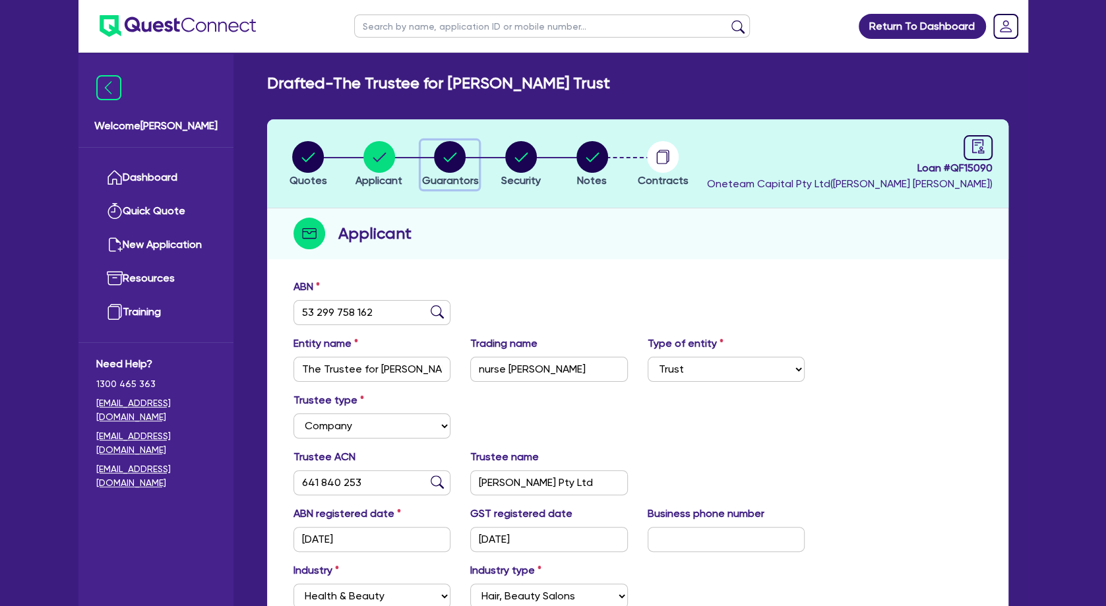
click at [460, 148] on circle "button" at bounding box center [450, 157] width 32 height 32
select select "MRS"
select select "QLD"
select select "MARRIED"
select select "PROPERTY"
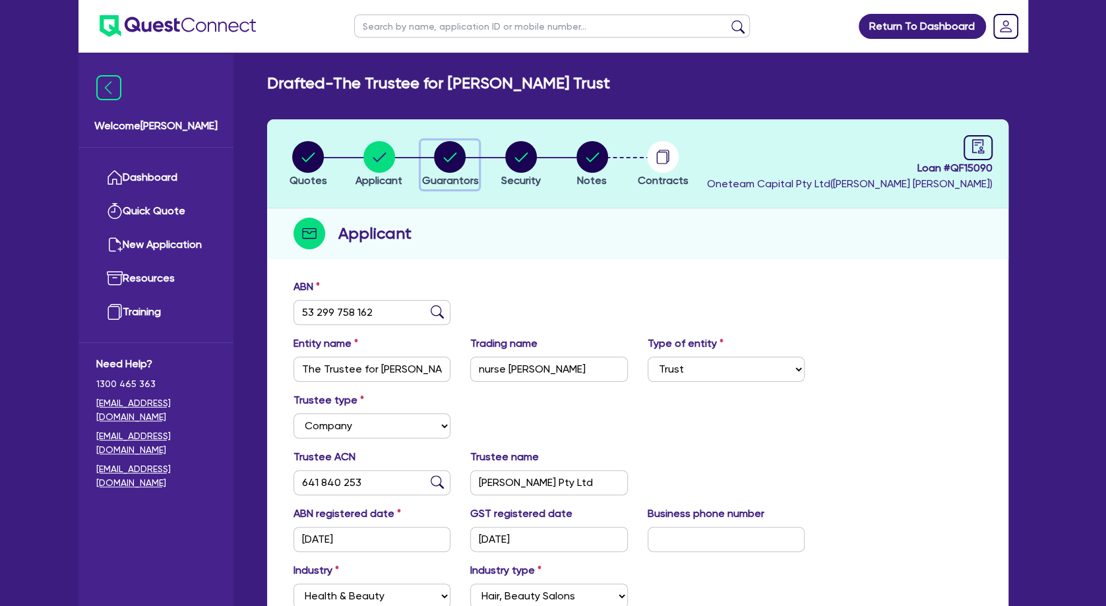
select select "INVESTMENT_PROPERTY"
select select "VEHICLE"
select select "CASH"
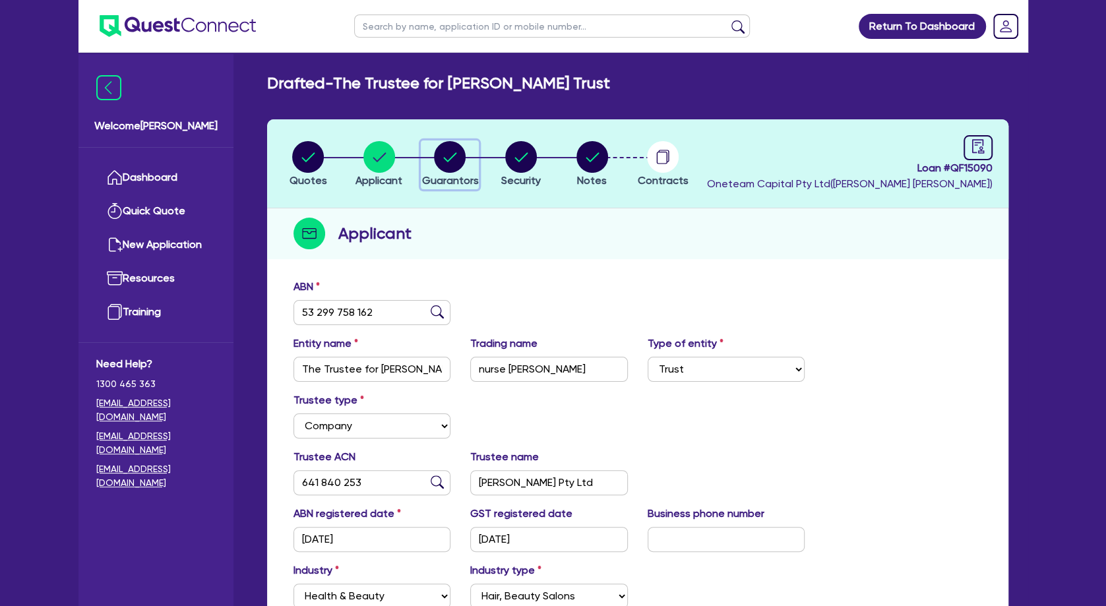
select select "VEHICLE"
select select "OTHER"
select select "VEHICLE_LOAN"
select select "EQUIPMENT_LOAN"
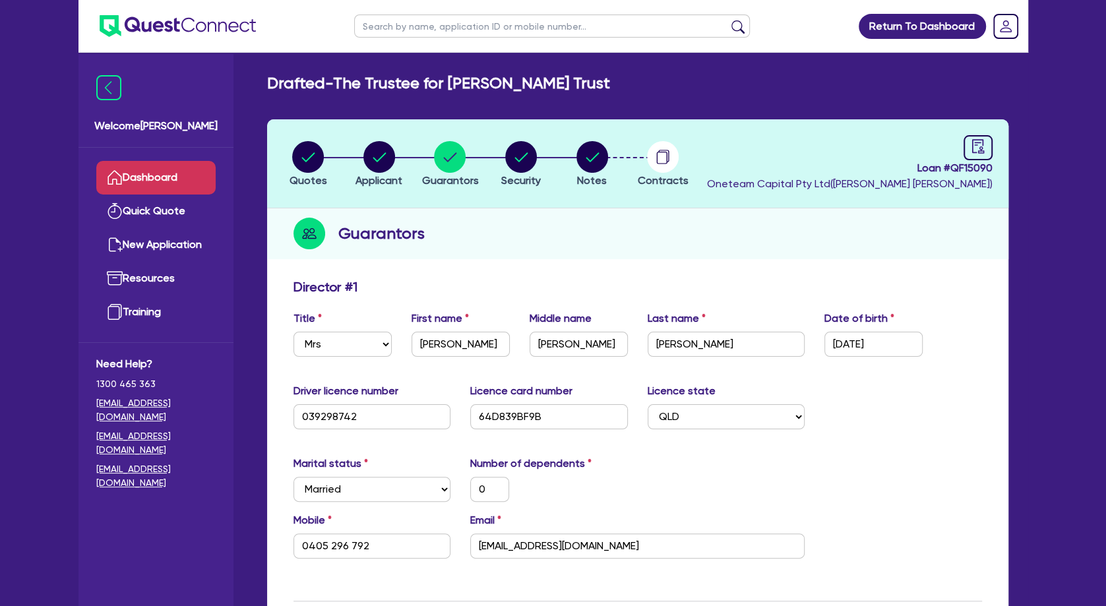
click at [172, 175] on link "Dashboard" at bounding box center [155, 178] width 119 height 34
